Goal: Information Seeking & Learning: Learn about a topic

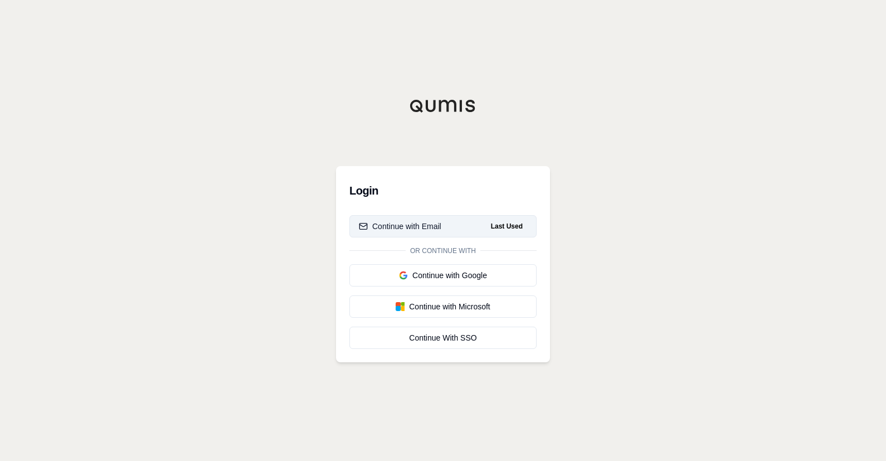
click at [444, 221] on button "Continue with Email Last Used" at bounding box center [443, 226] width 187 height 22
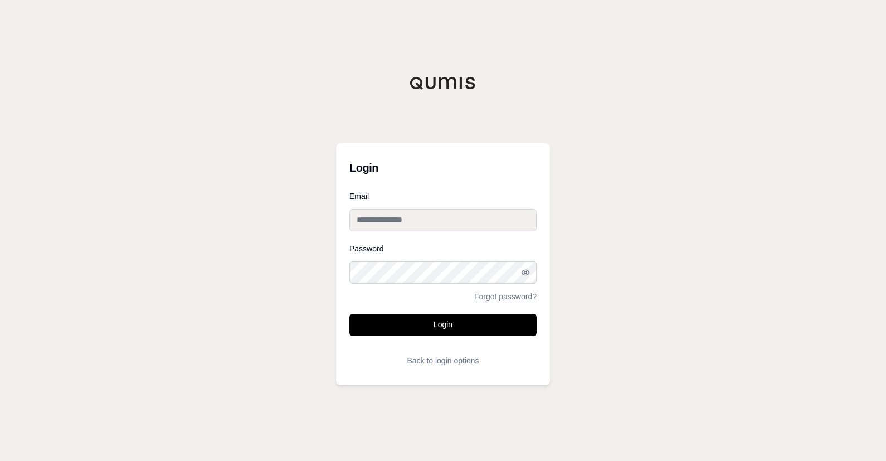
click at [453, 223] on input "Email" at bounding box center [443, 220] width 187 height 22
type input "**********"
click at [350, 314] on button "Login" at bounding box center [443, 325] width 187 height 22
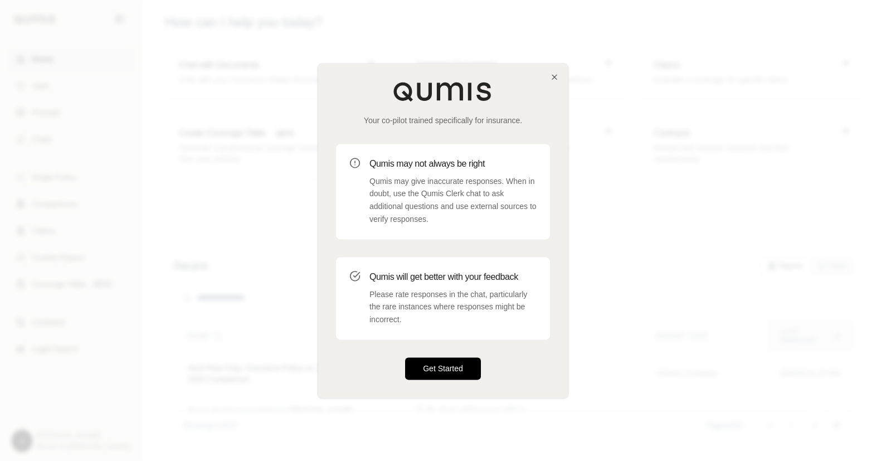
click at [444, 375] on button "Get Started" at bounding box center [443, 368] width 76 height 22
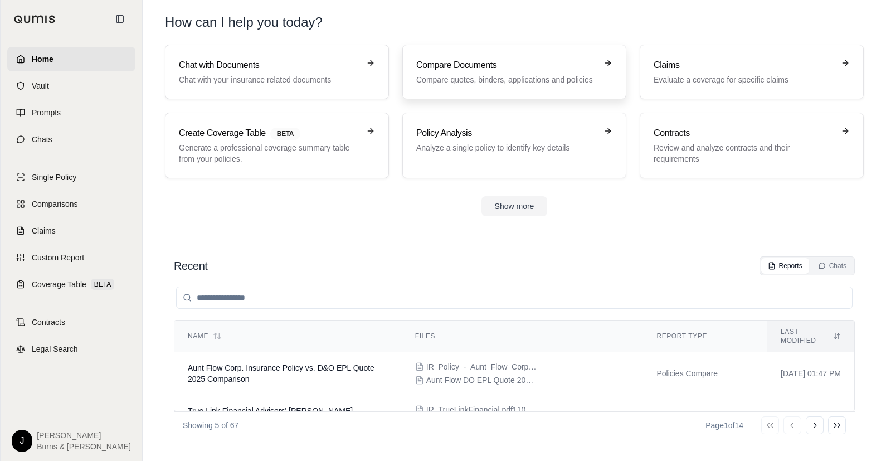
click at [457, 73] on div "Compare Documents Compare quotes, binders, applications and policies" at bounding box center [506, 72] width 181 height 27
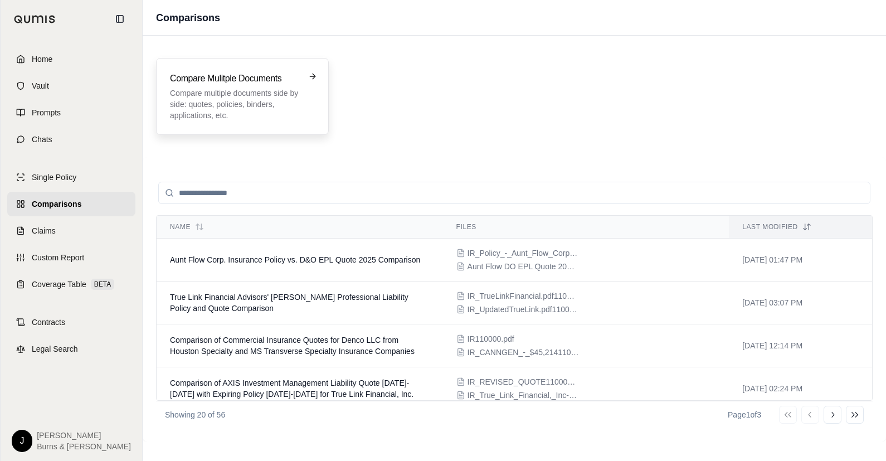
click at [220, 123] on div "Compare Mulitple Documents Compare multiple documents side by side: quotes, pol…" at bounding box center [242, 96] width 173 height 77
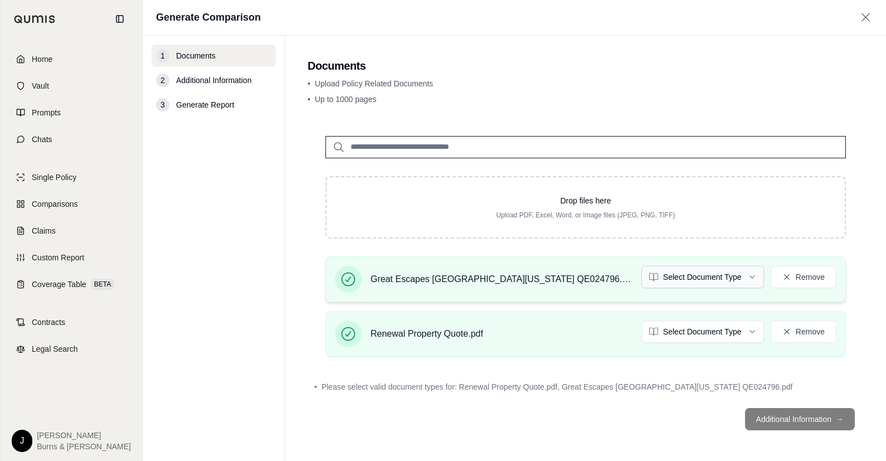
click at [745, 275] on html "Home Vault Prompts Chats Single Policy Comparisons Claims Custom Report Coverag…" at bounding box center [443, 230] width 886 height 461
click at [738, 338] on html "Home Vault Prompts Chats Single Policy Comparisons Claims Custom Report Coverag…" at bounding box center [443, 230] width 886 height 461
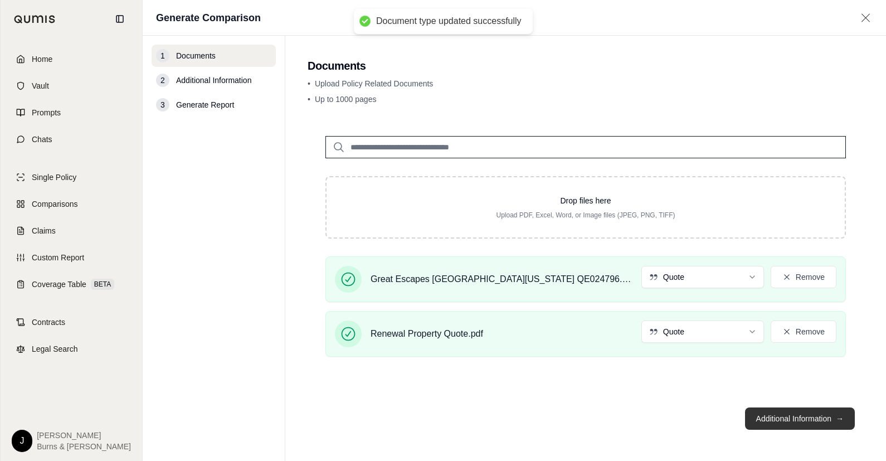
click at [797, 413] on button "Additional Information →" at bounding box center [800, 419] width 110 height 22
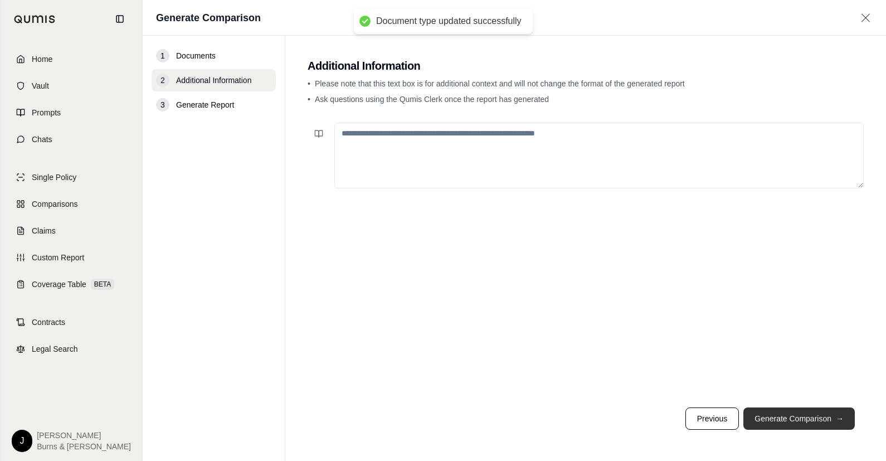
click at [797, 413] on button "Generate Comparison →" at bounding box center [800, 419] width 112 height 22
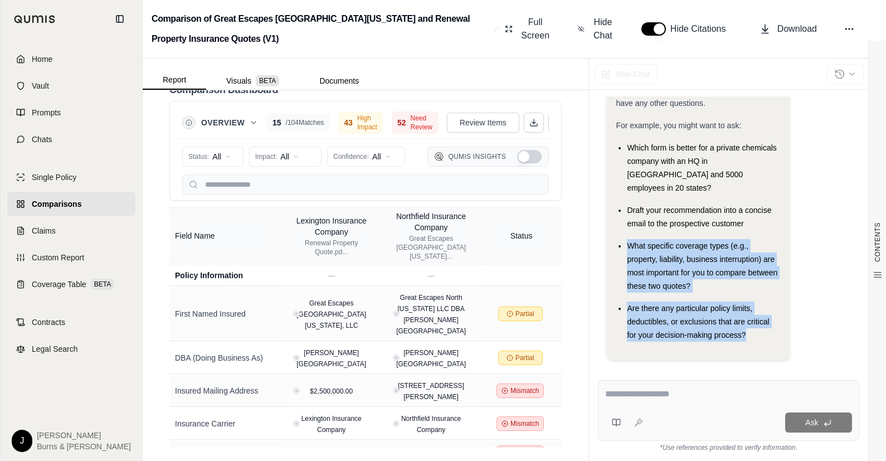
drag, startPoint x: 735, startPoint y: 318, endPoint x: 670, endPoint y: 219, distance: 118.8
click at [670, 219] on ul "Which form is better for a private chemicals company with an HQ in [GEOGRAPHIC_…" at bounding box center [698, 241] width 164 height 201
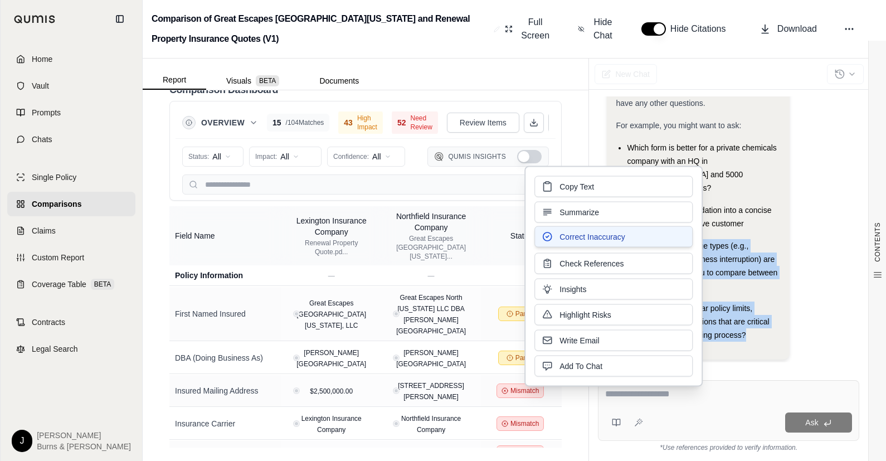
drag, startPoint x: 670, startPoint y: 219, endPoint x: 686, endPoint y: 229, distance: 19.0
click at [686, 229] on button "Correct Inaccuracy" at bounding box center [614, 236] width 158 height 21
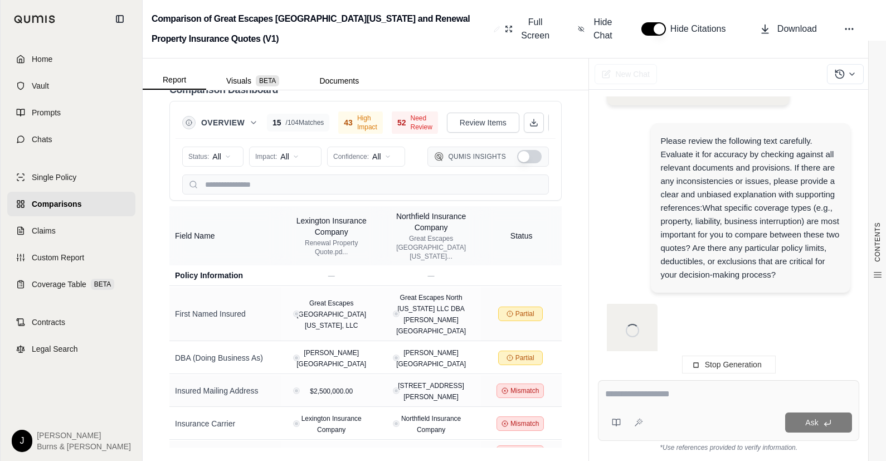
click at [712, 363] on span "Stop Generation" at bounding box center [733, 364] width 57 height 9
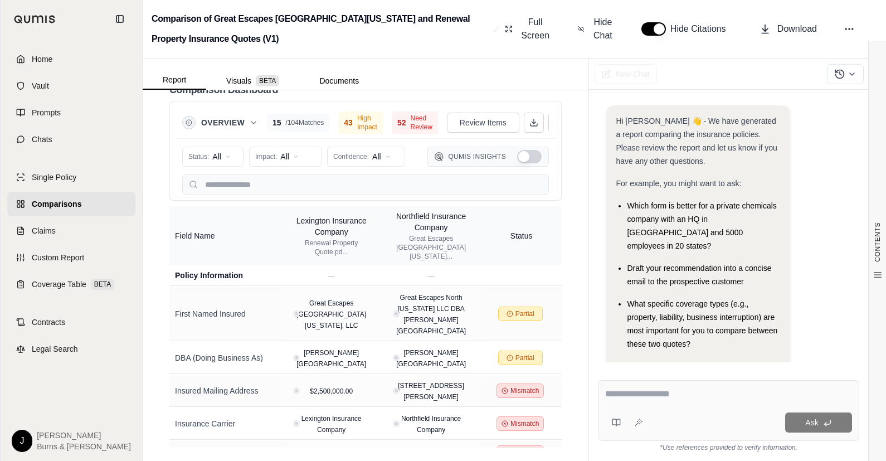
scroll to position [58, 0]
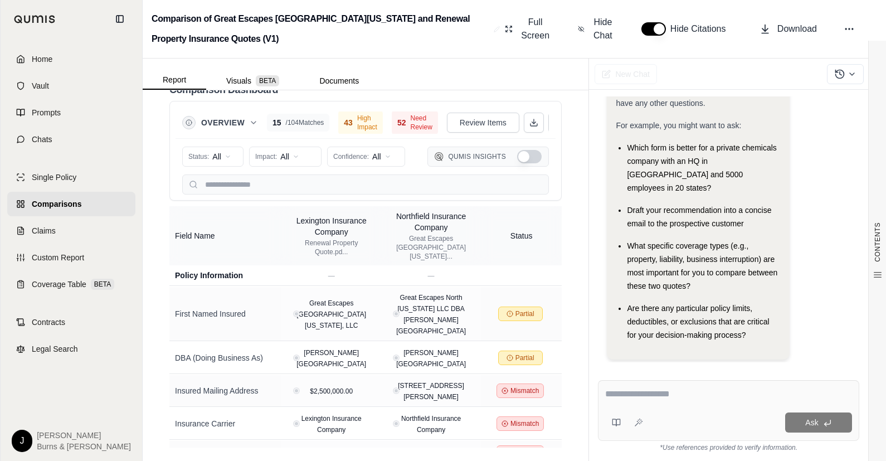
drag, startPoint x: 641, startPoint y: 408, endPoint x: 654, endPoint y: 399, distance: 15.3
click at [643, 406] on div "Ask" at bounding box center [728, 410] width 261 height 61
click at [653, 396] on textarea at bounding box center [729, 393] width 248 height 13
paste textarea "**********"
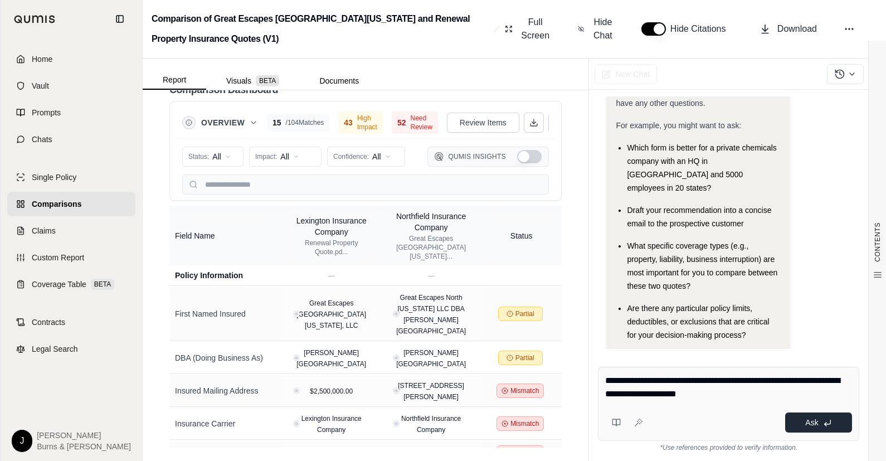
type textarea "**********"
click at [806, 428] on button "Ask" at bounding box center [819, 423] width 67 height 20
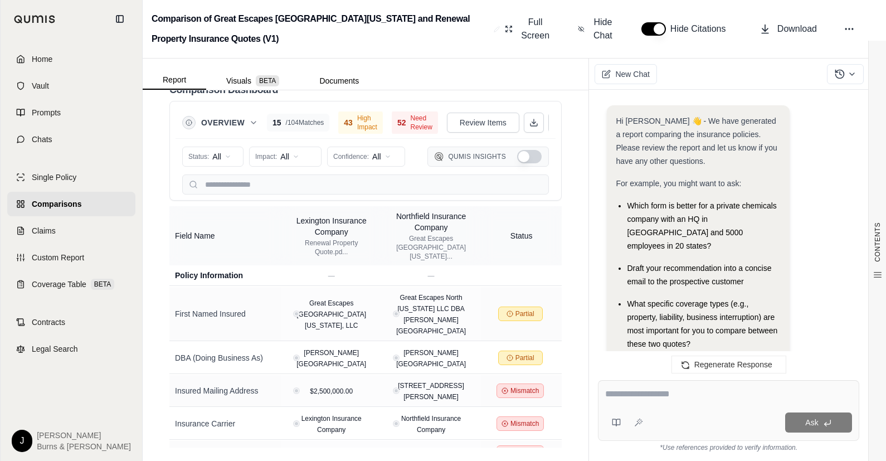
scroll to position [2519, 0]
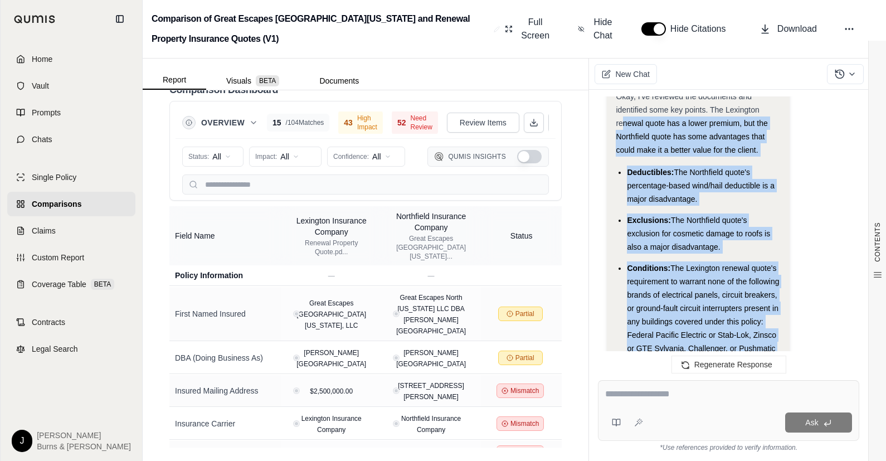
drag, startPoint x: 667, startPoint y: 282, endPoint x: 667, endPoint y: 139, distance: 142.2
click at [630, 94] on div "Hi [PERSON_NAME] 👋 - We have generated a report comparing the insurance policie…" at bounding box center [728, 230] width 279 height 284
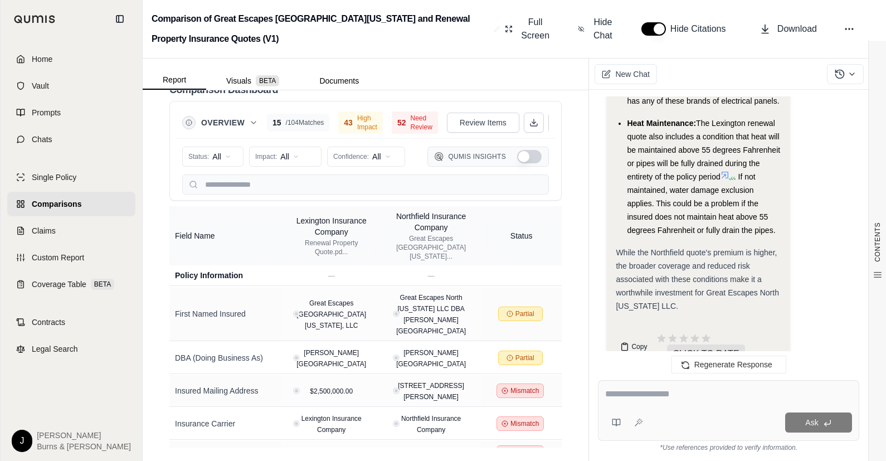
click at [621, 342] on icon at bounding box center [625, 346] width 9 height 9
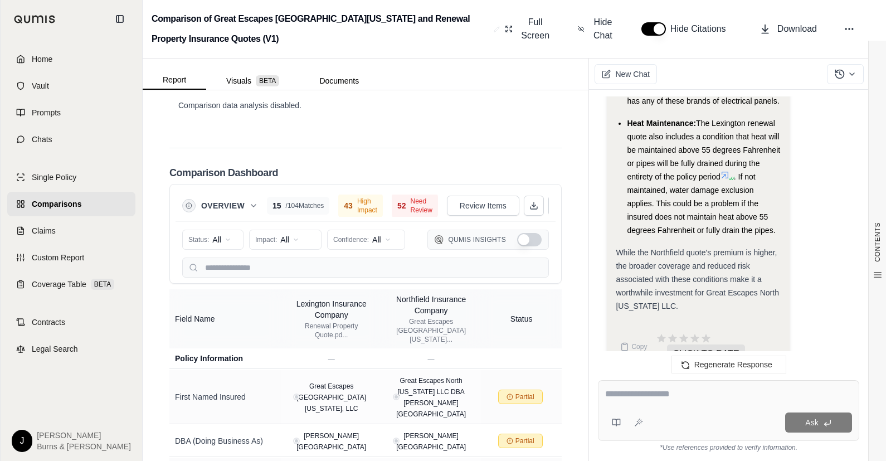
scroll to position [2631, 0]
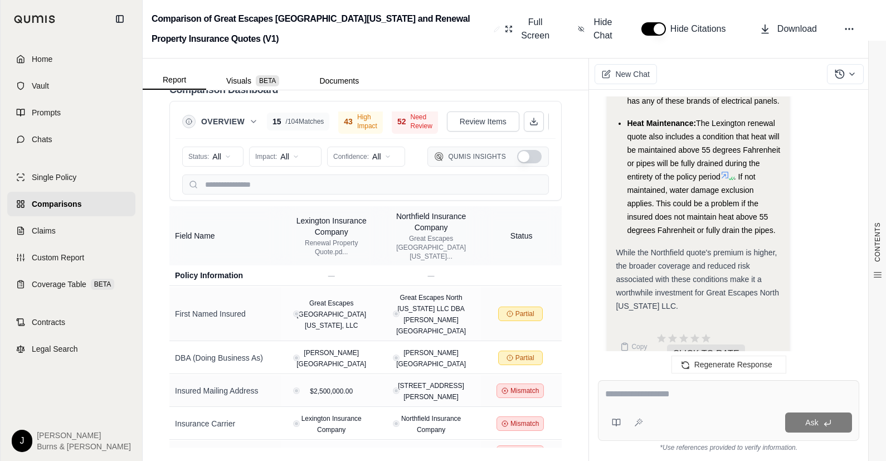
click at [517, 155] on button "Show Qumis Insights" at bounding box center [529, 156] width 25 height 13
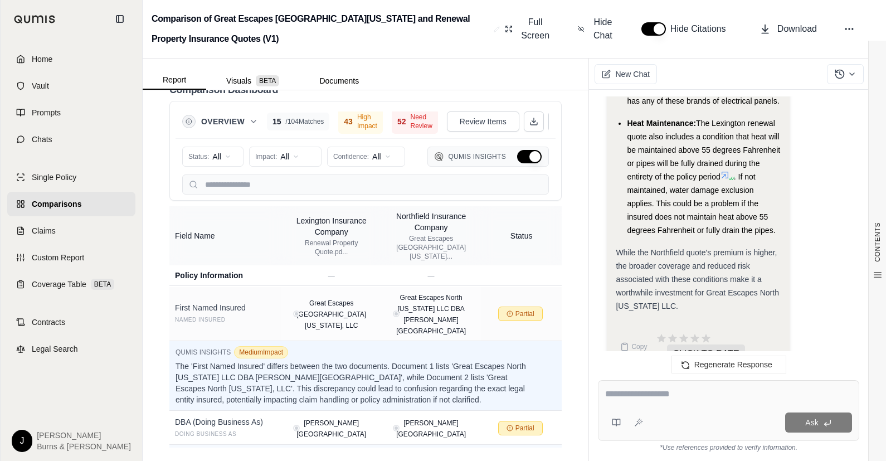
click at [520, 156] on button "Hide Qumis Insights" at bounding box center [529, 156] width 25 height 13
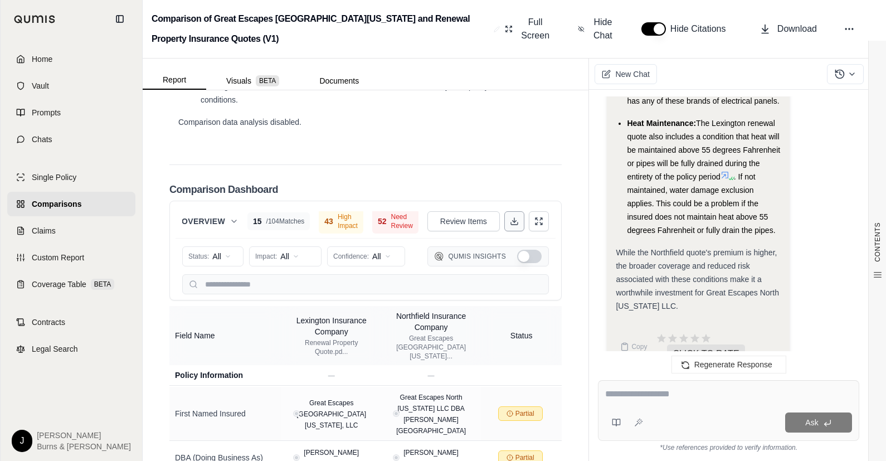
scroll to position [0, 26]
click at [505, 232] on button at bounding box center [515, 222] width 20 height 20
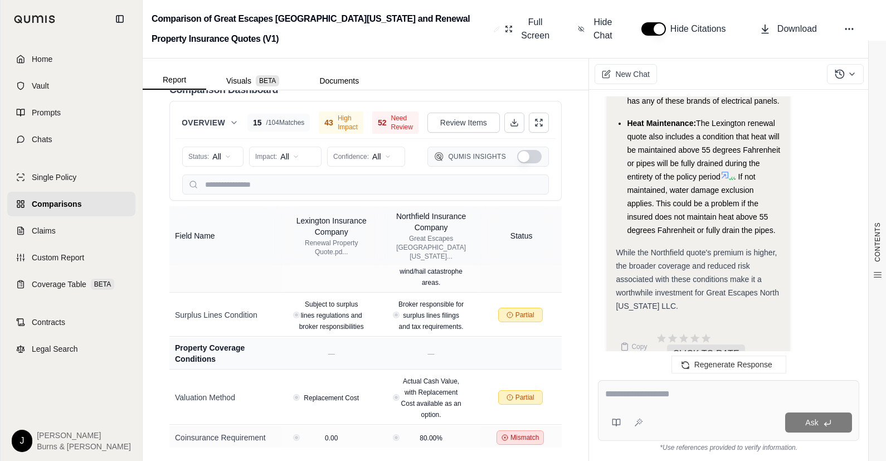
scroll to position [2969, 0]
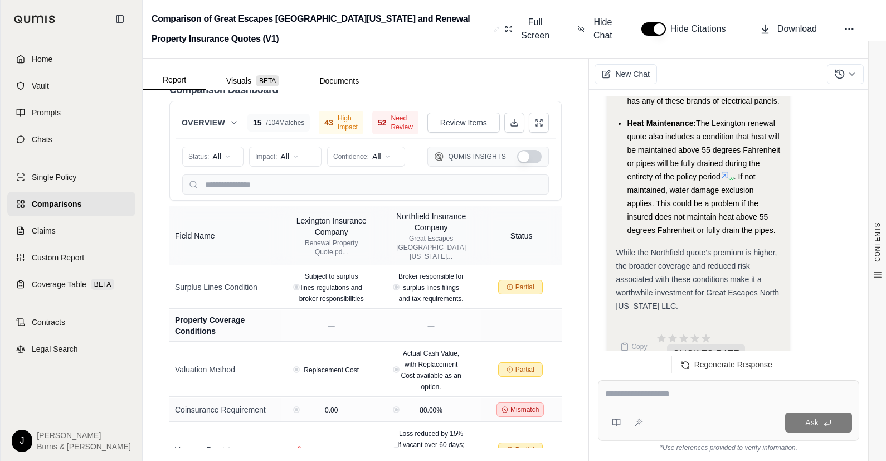
click at [655, 331] on div "Copy CLICK TO RATE" at bounding box center [698, 347] width 164 height 33
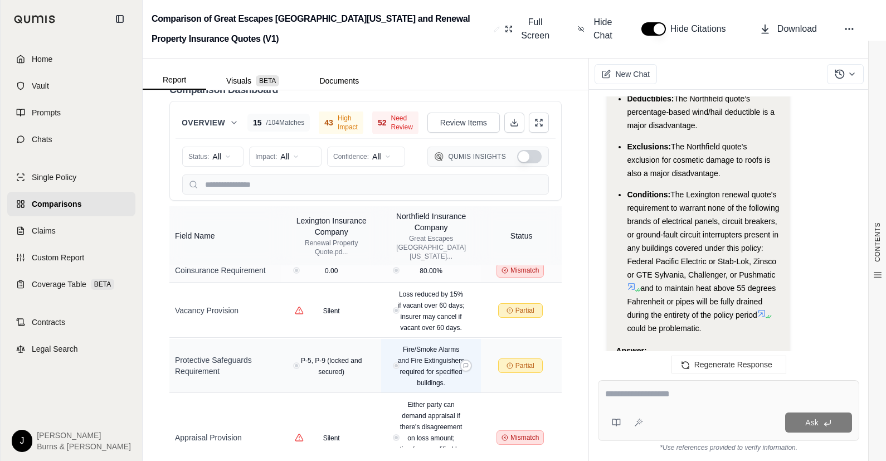
scroll to position [3150, 0]
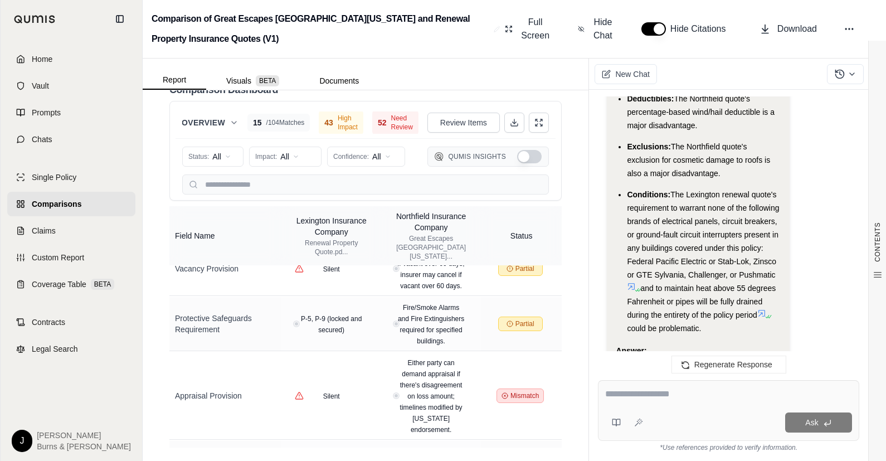
click at [651, 344] on div "Answer:" at bounding box center [698, 350] width 164 height 13
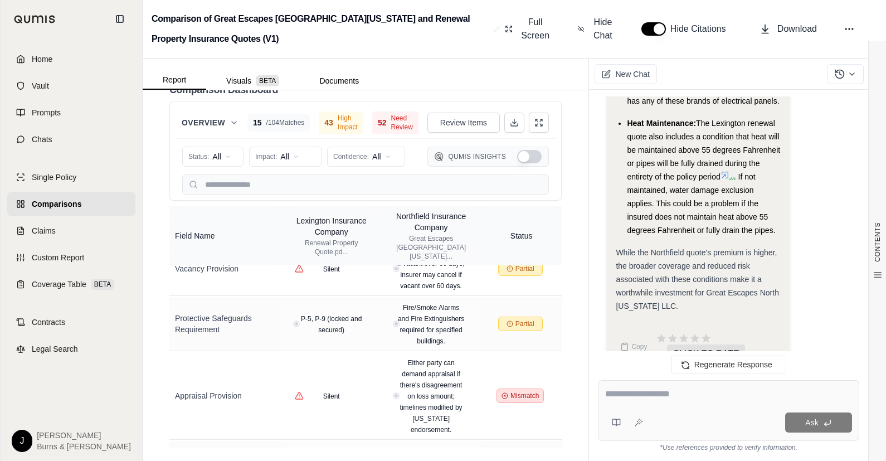
scroll to position [2519, 0]
